Goal: Browse casually: Explore the website without a specific task or goal

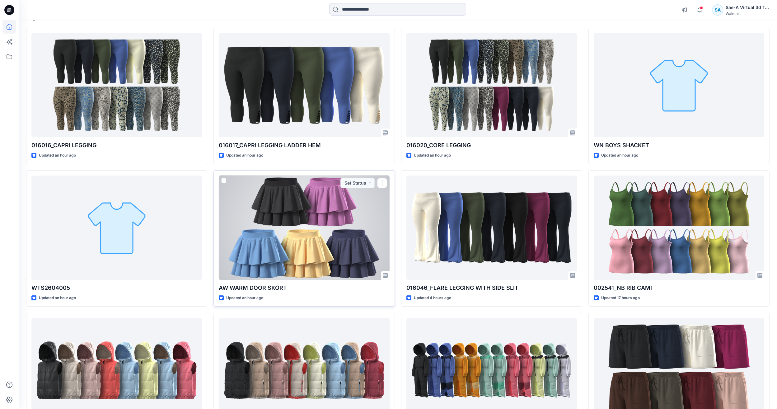
scroll to position [62, 0]
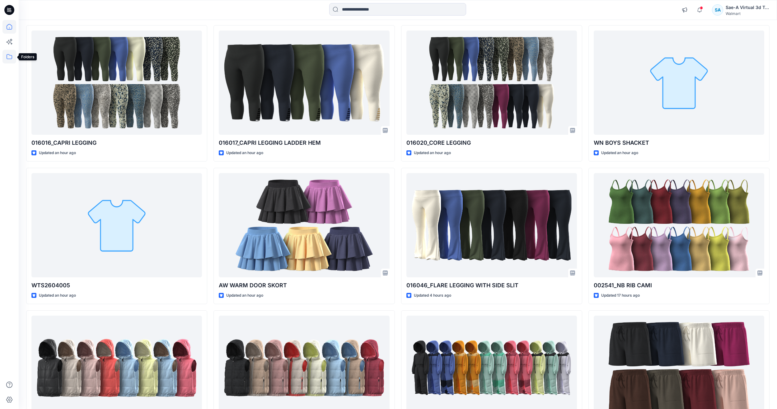
click at [9, 58] on icon at bounding box center [9, 57] width 14 height 14
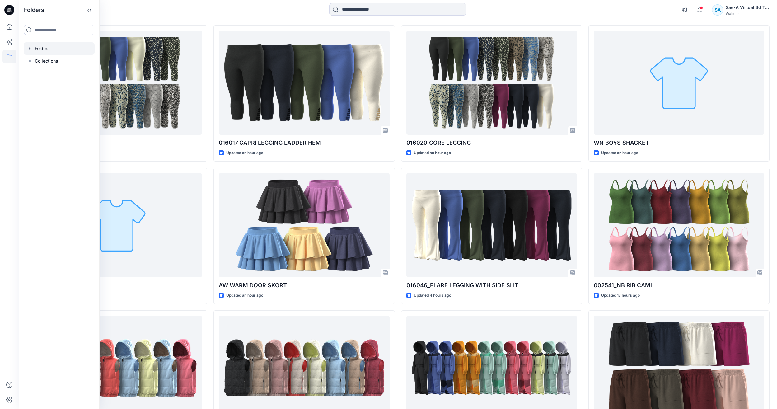
click at [45, 51] on div at bounding box center [59, 48] width 71 height 12
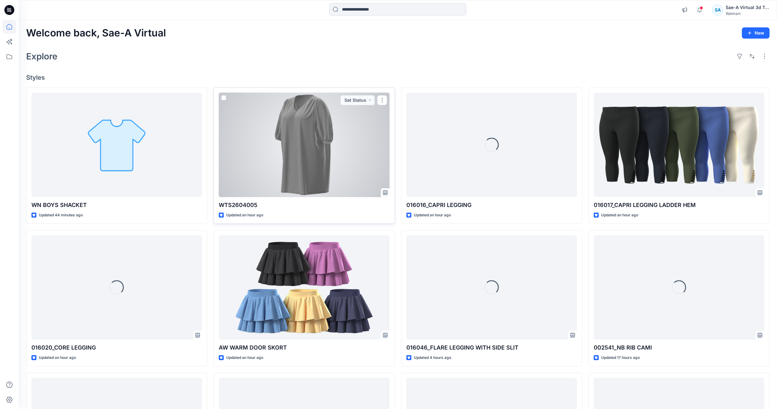
click at [321, 146] on div at bounding box center [304, 145] width 171 height 104
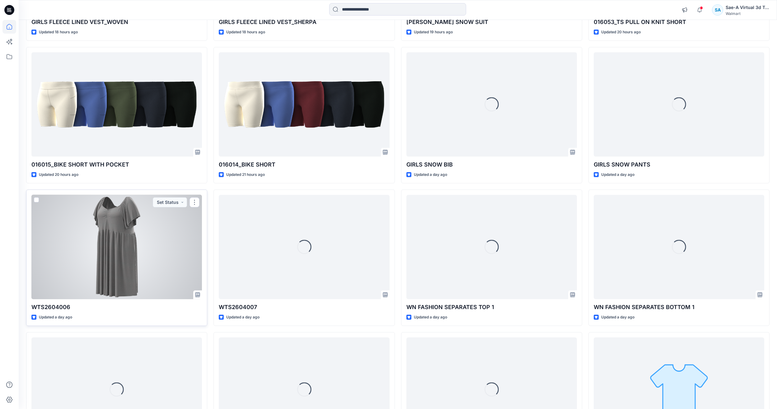
scroll to position [557, 0]
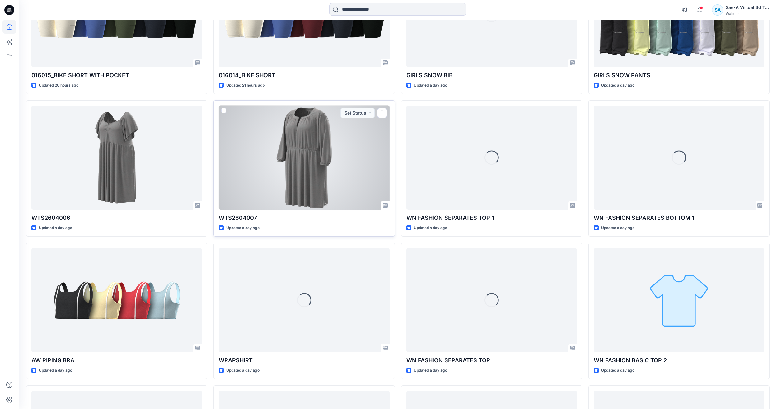
click at [289, 180] on div at bounding box center [304, 157] width 171 height 104
